Goal: Information Seeking & Learning: Understand process/instructions

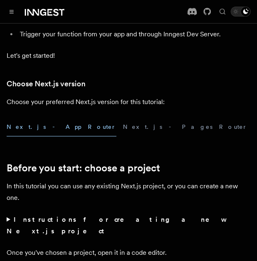
scroll to position [166, 0]
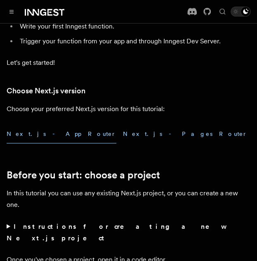
click at [123, 132] on button "Next.js - Pages Router" at bounding box center [185, 134] width 125 height 19
click at [35, 132] on button "Next.js - App Router" at bounding box center [62, 134] width 110 height 19
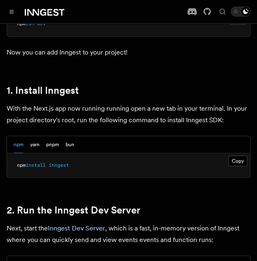
scroll to position [451, 0]
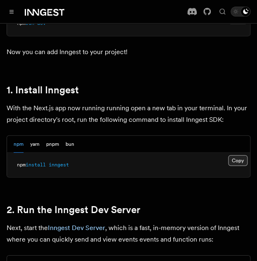
click at [239, 155] on button "Copy Copied" at bounding box center [237, 160] width 19 height 11
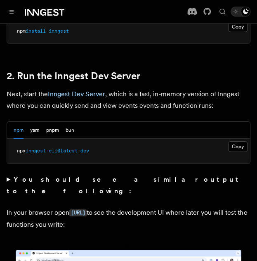
scroll to position [586, 0]
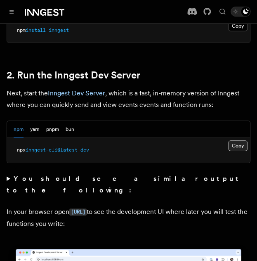
click at [236, 140] on button "Copy Copied" at bounding box center [237, 145] width 19 height 11
click at [73, 121] on button "bun" at bounding box center [70, 129] width 9 height 17
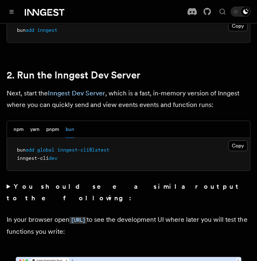
click at [41, 121] on div "npm yarn pnpm bun" at bounding box center [44, 129] width 61 height 17
click at [37, 121] on button "yarn" at bounding box center [34, 129] width 9 height 17
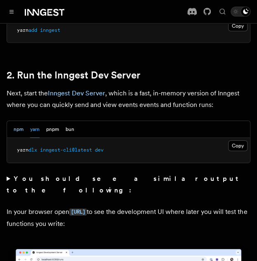
click at [17, 121] on button "npm" at bounding box center [19, 129] width 10 height 17
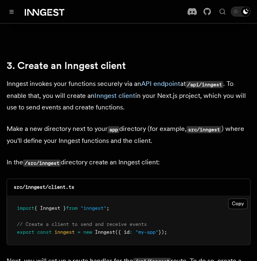
scroll to position [949, 0]
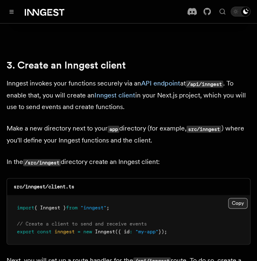
click at [238, 198] on button "Copy Copied" at bounding box center [237, 203] width 19 height 11
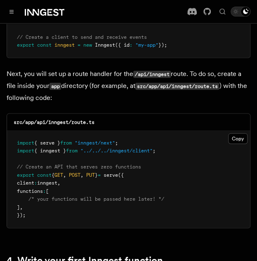
scroll to position [1138, 0]
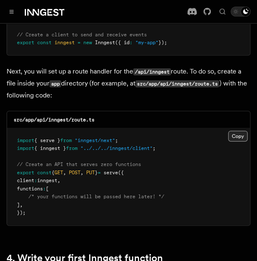
click at [240, 130] on button "Copy Copied" at bounding box center [237, 135] width 19 height 11
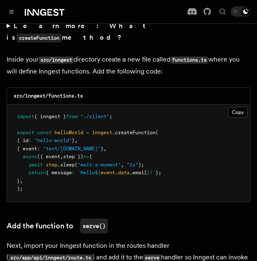
scroll to position [1484, 0]
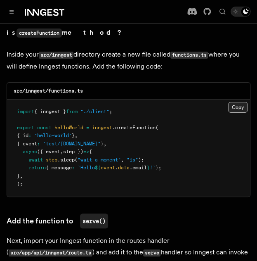
click at [235, 102] on button "Copy Copied" at bounding box center [237, 107] width 19 height 11
